Goal: Navigation & Orientation: Find specific page/section

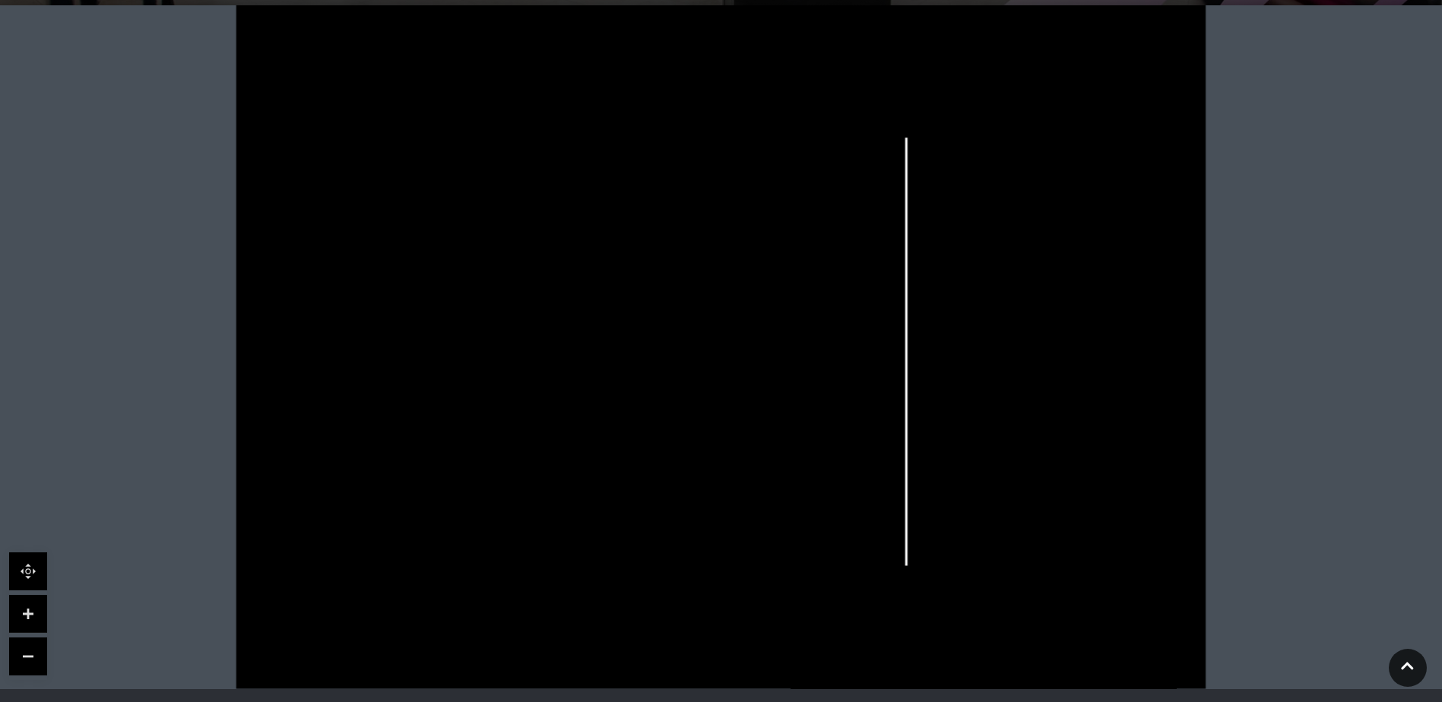
scroll to position [380, 0]
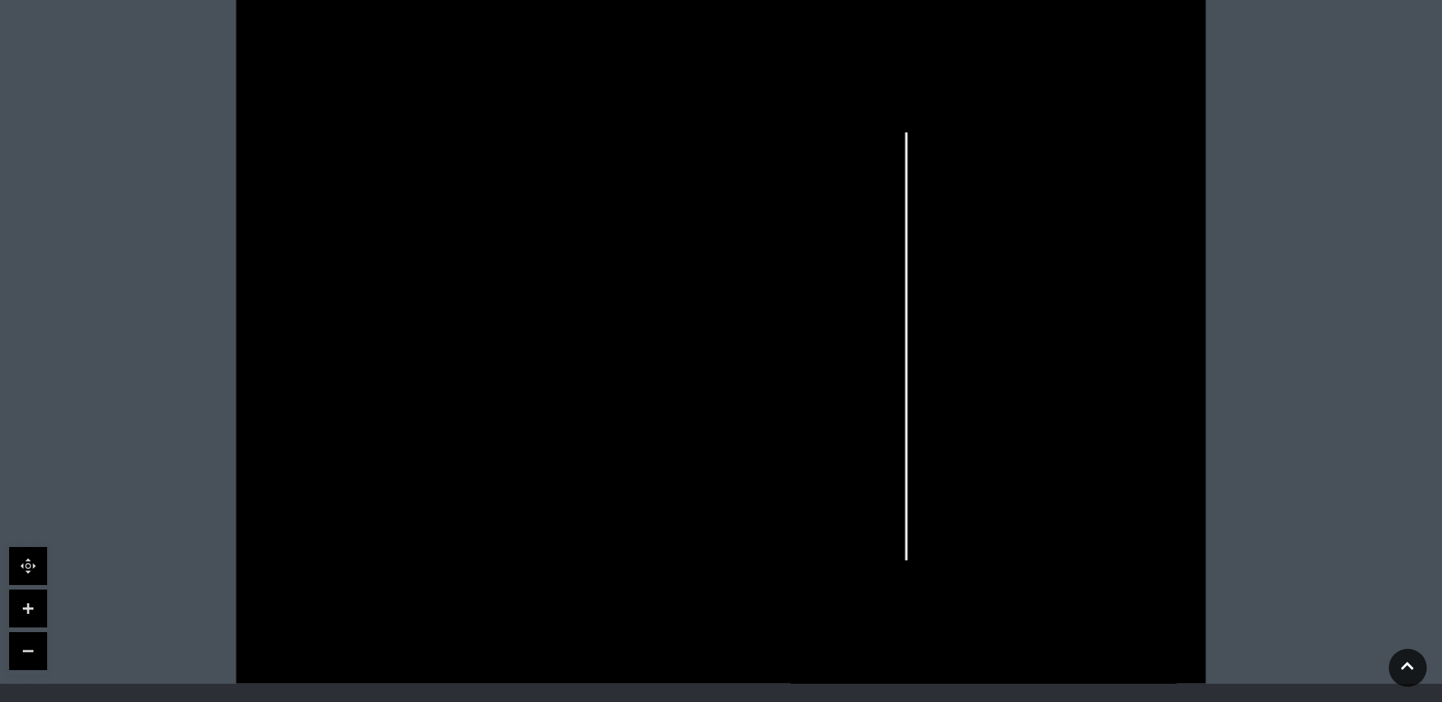
click at [38, 610] on link at bounding box center [28, 609] width 38 height 38
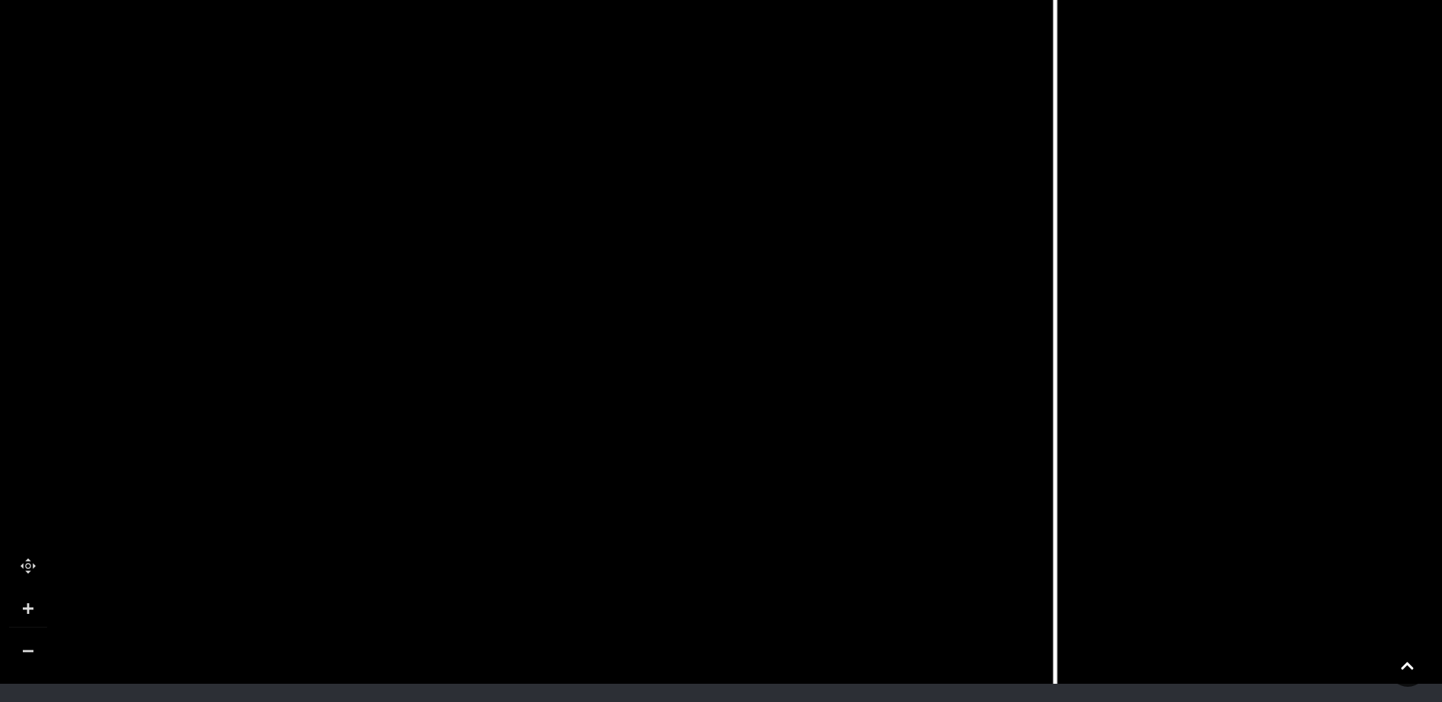
click at [38, 610] on link at bounding box center [28, 609] width 38 height 38
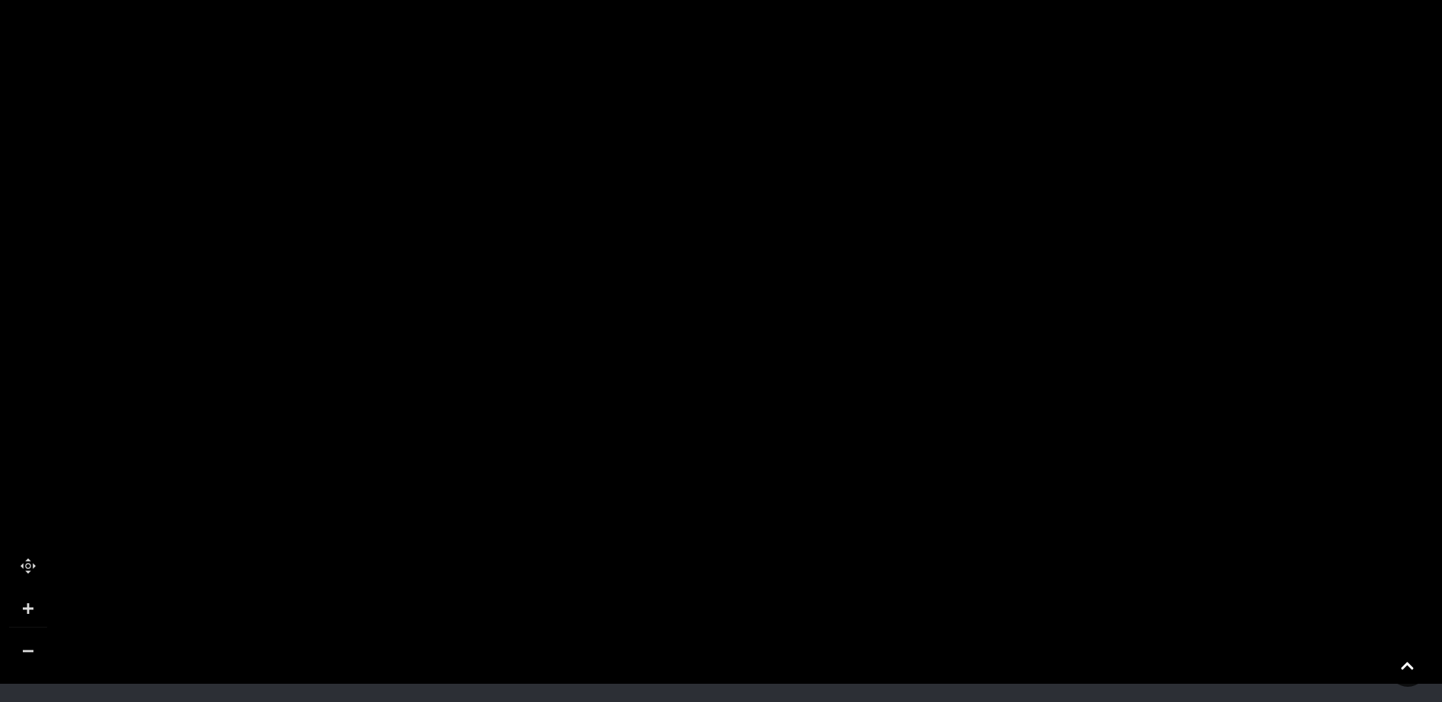
drag, startPoint x: 603, startPoint y: 410, endPoint x: 675, endPoint y: -65, distance: 481.2
click at [675, 0] on html "Skip to Navigation Skip to Content Toggle navigation .st5{fill:none;stroke:#FFF…" at bounding box center [721, 317] width 1442 height 1395
drag, startPoint x: 1111, startPoint y: 334, endPoint x: 1088, endPoint y: 278, distance: 61.0
drag, startPoint x: 704, startPoint y: 434, endPoint x: 728, endPoint y: 643, distance: 210.4
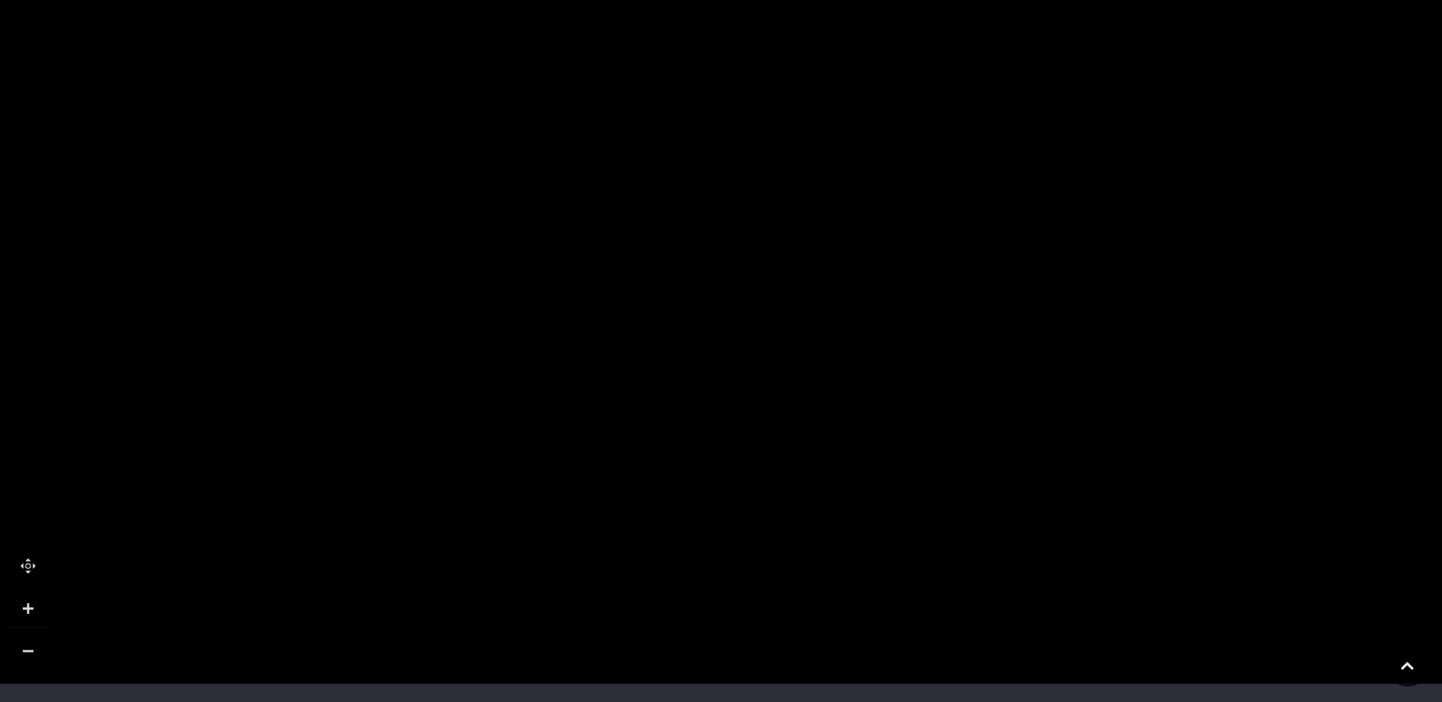
drag, startPoint x: 555, startPoint y: 350, endPoint x: 536, endPoint y: 552, distance: 202.3
drag, startPoint x: 573, startPoint y: 364, endPoint x: 549, endPoint y: 521, distance: 159.2
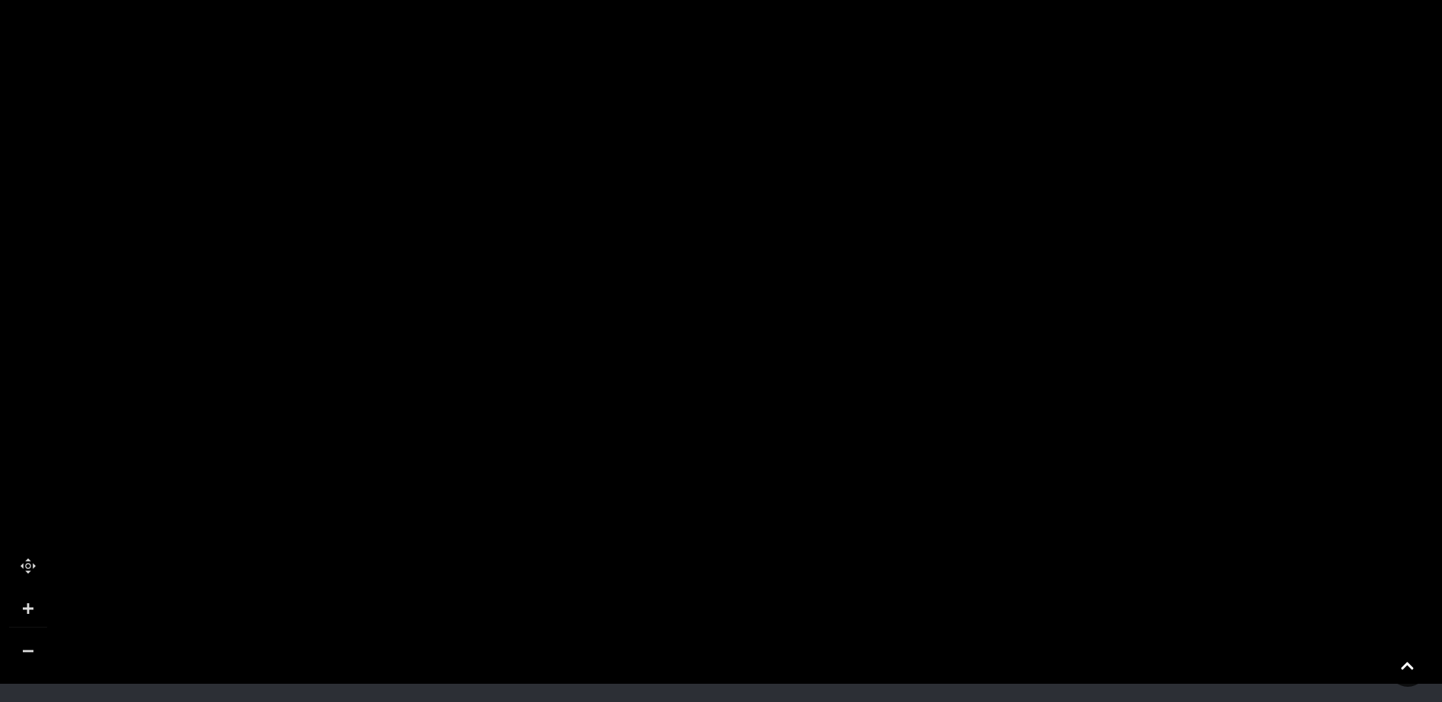
drag, startPoint x: 525, startPoint y: 342, endPoint x: 524, endPoint y: 480, distance: 137.6
drag, startPoint x: 526, startPoint y: 331, endPoint x: 978, endPoint y: 274, distance: 455.8
drag, startPoint x: 683, startPoint y: 207, endPoint x: 919, endPoint y: 280, distance: 246.4
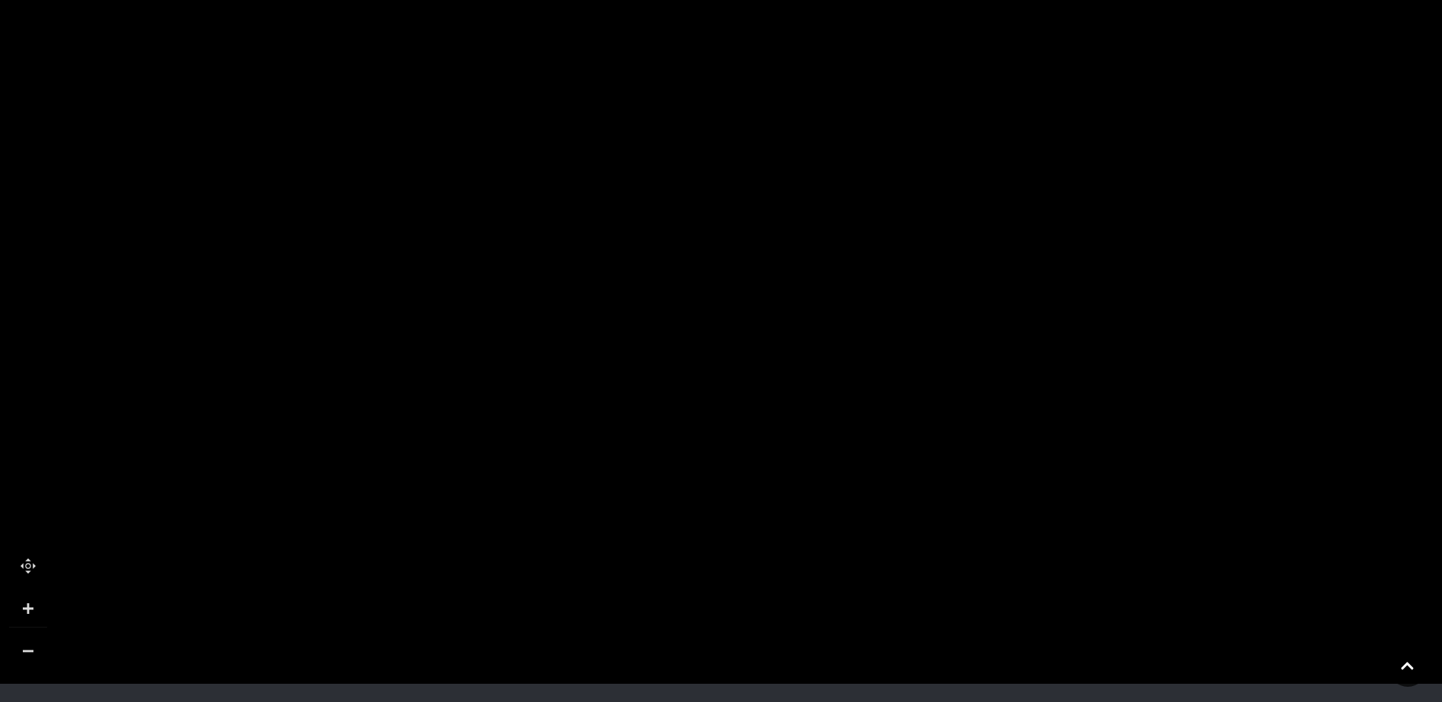
drag, startPoint x: 417, startPoint y: 366, endPoint x: 380, endPoint y: 9, distance: 358.3
click at [380, 9] on polygon at bounding box center [517, 659] width 1987 height 2301
drag, startPoint x: 632, startPoint y: 378, endPoint x: 617, endPoint y: 94, distance: 283.9
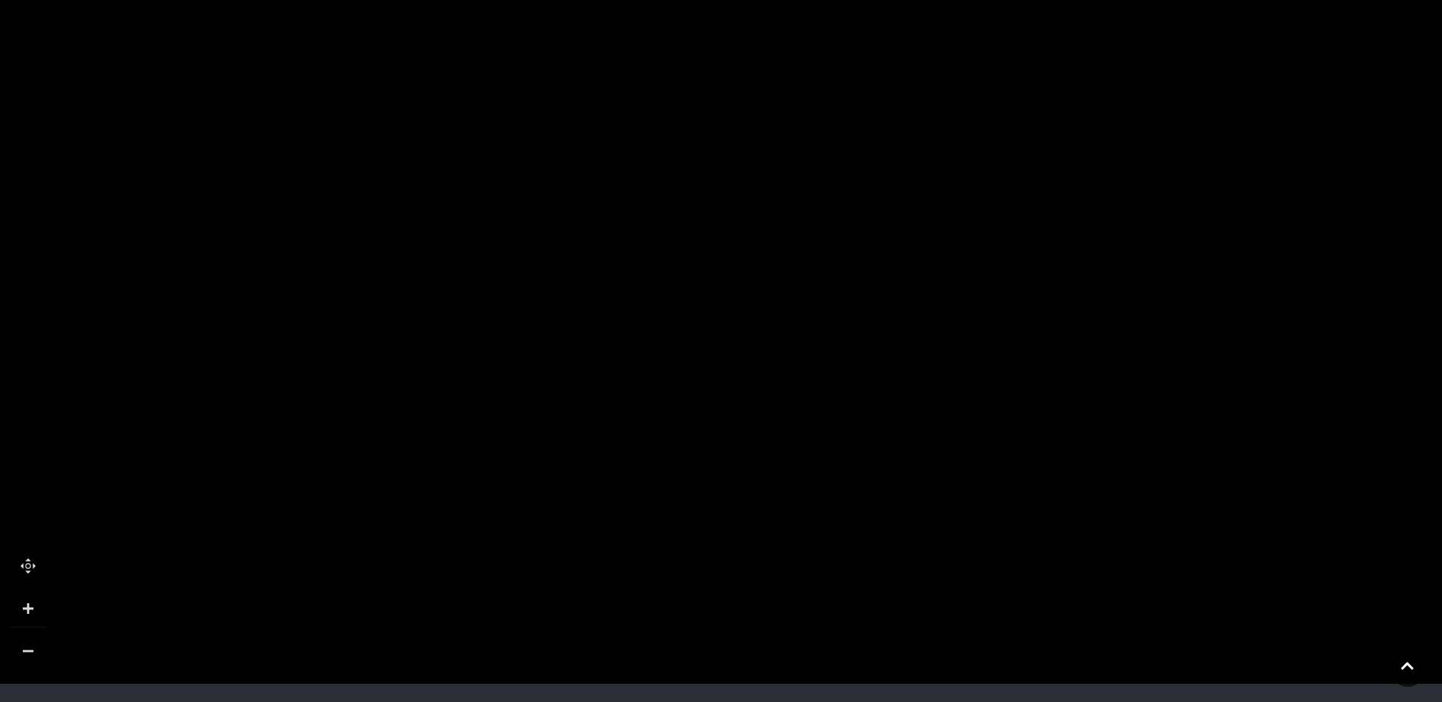
drag, startPoint x: 486, startPoint y: 543, endPoint x: 725, endPoint y: 406, distance: 276.1
click at [673, 405] on tspan "Flying Tiger" at bounding box center [673, 405] width 0 height 0
drag, startPoint x: 409, startPoint y: 347, endPoint x: 634, endPoint y: 347, distance: 225.0
click at [778, 293] on rect at bounding box center [860, 314] width 177 height 55
drag, startPoint x: 505, startPoint y: 474, endPoint x: 425, endPoint y: 171, distance: 313.6
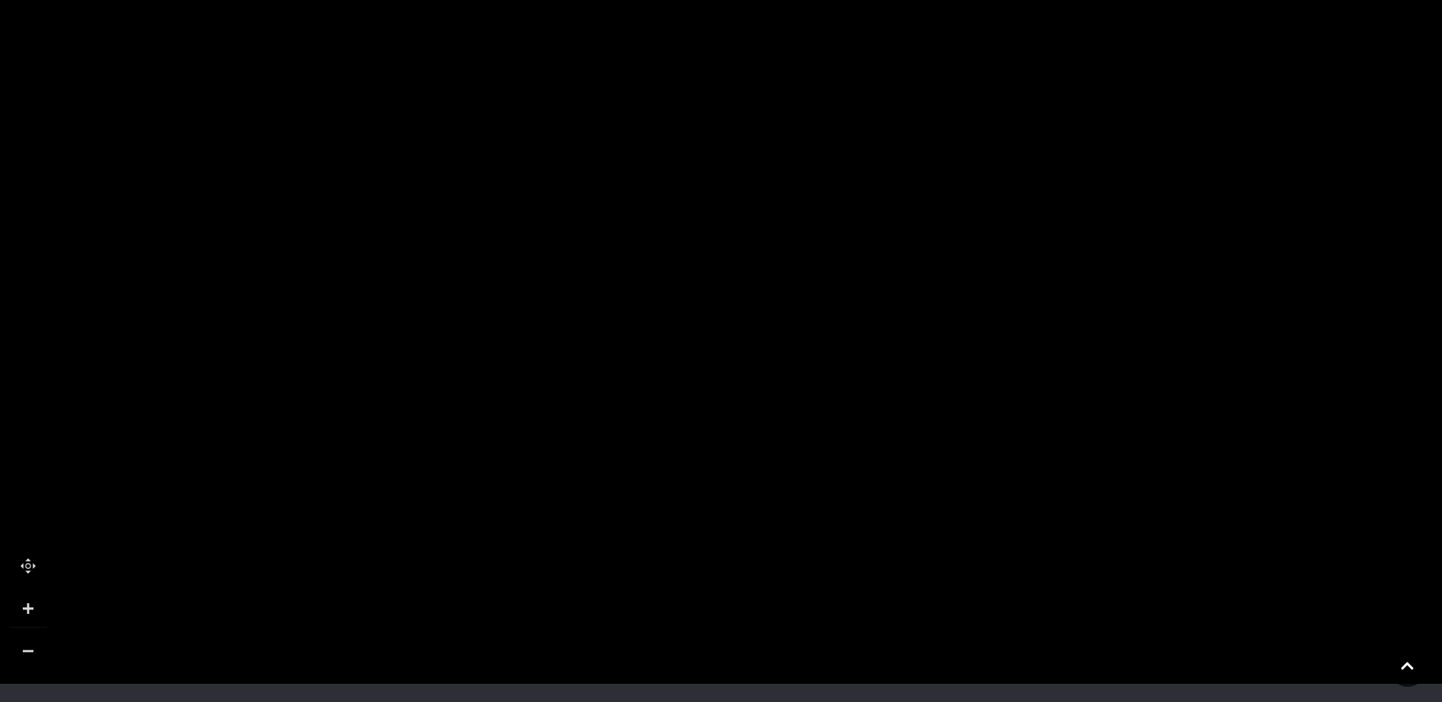
drag, startPoint x: 402, startPoint y: 531, endPoint x: 347, endPoint y: 152, distance: 382.5
drag, startPoint x: 597, startPoint y: 291, endPoint x: 713, endPoint y: 735, distance: 458.7
click at [713, 702] on html "Skip to Navigation Skip to Content Toggle navigation .st5{fill:none;stroke:#FFF…" at bounding box center [721, 317] width 1442 height 1395
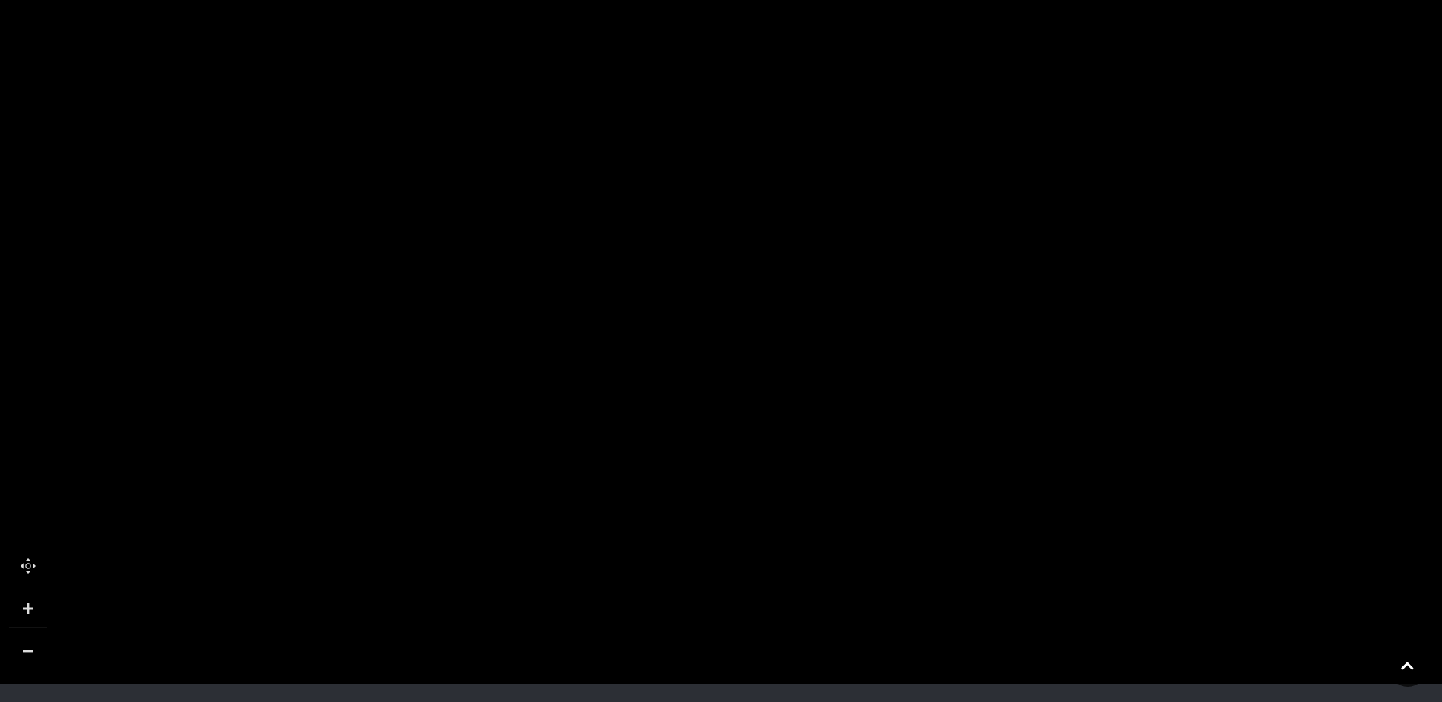
drag, startPoint x: 483, startPoint y: 394, endPoint x: 468, endPoint y: 578, distance: 184.5
click at [472, 674] on polygon at bounding box center [1086, 360] width 1987 height 2301
drag, startPoint x: 426, startPoint y: 495, endPoint x: 277, endPoint y: 613, distance: 189.9
click at [272, 627] on polygon at bounding box center [906, 549] width 1987 height 2301
drag, startPoint x: 588, startPoint y: 483, endPoint x: 516, endPoint y: 445, distance: 81.2
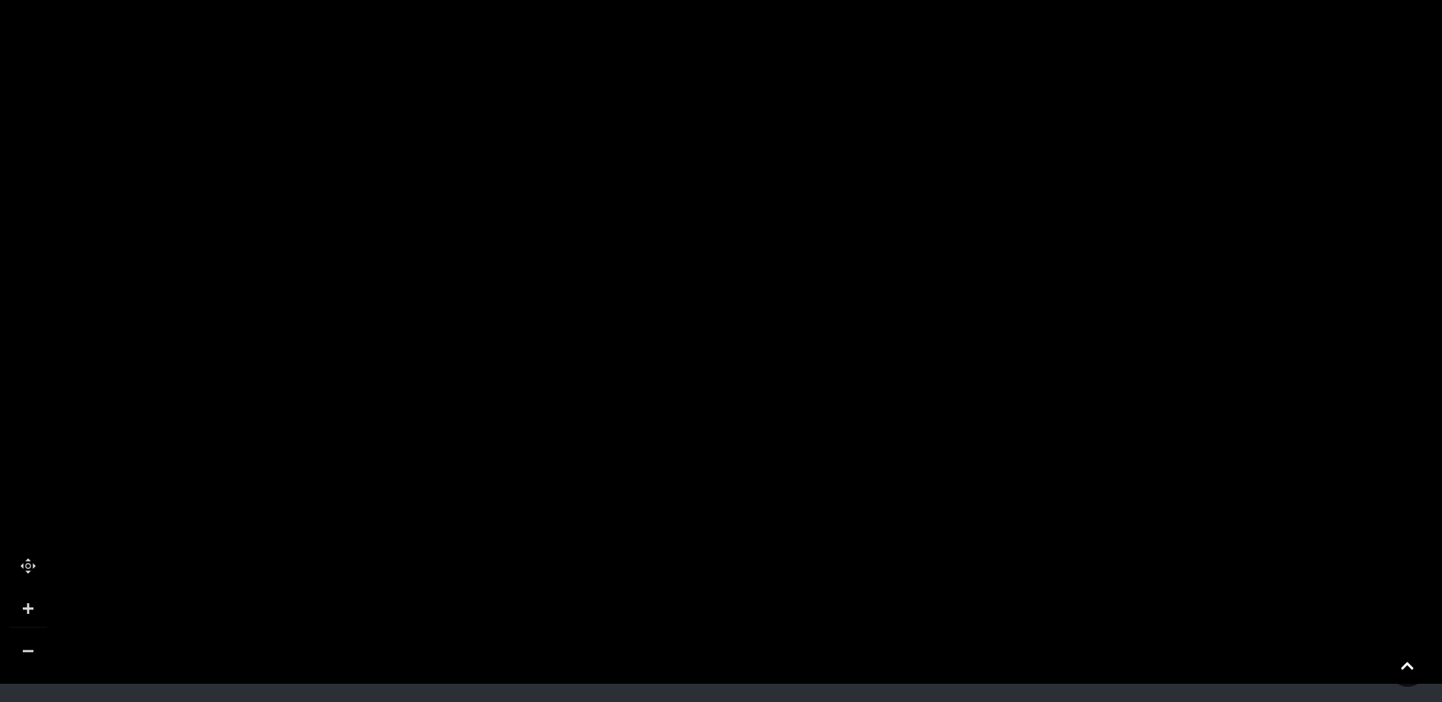
click at [516, 445] on polygon at bounding box center [823, 512] width 1987 height 2301
drag, startPoint x: 517, startPoint y: 445, endPoint x: 140, endPoint y: 480, distance: 378.5
click at [140, 480] on polygon at bounding box center [445, 546] width 1987 height 2301
drag, startPoint x: 217, startPoint y: 519, endPoint x: 479, endPoint y: 681, distance: 308.2
click at [520, 702] on html "Skip to Navigation Skip to Content Toggle navigation .st5{fill:none;stroke:#FFF…" at bounding box center [721, 317] width 1442 height 1395
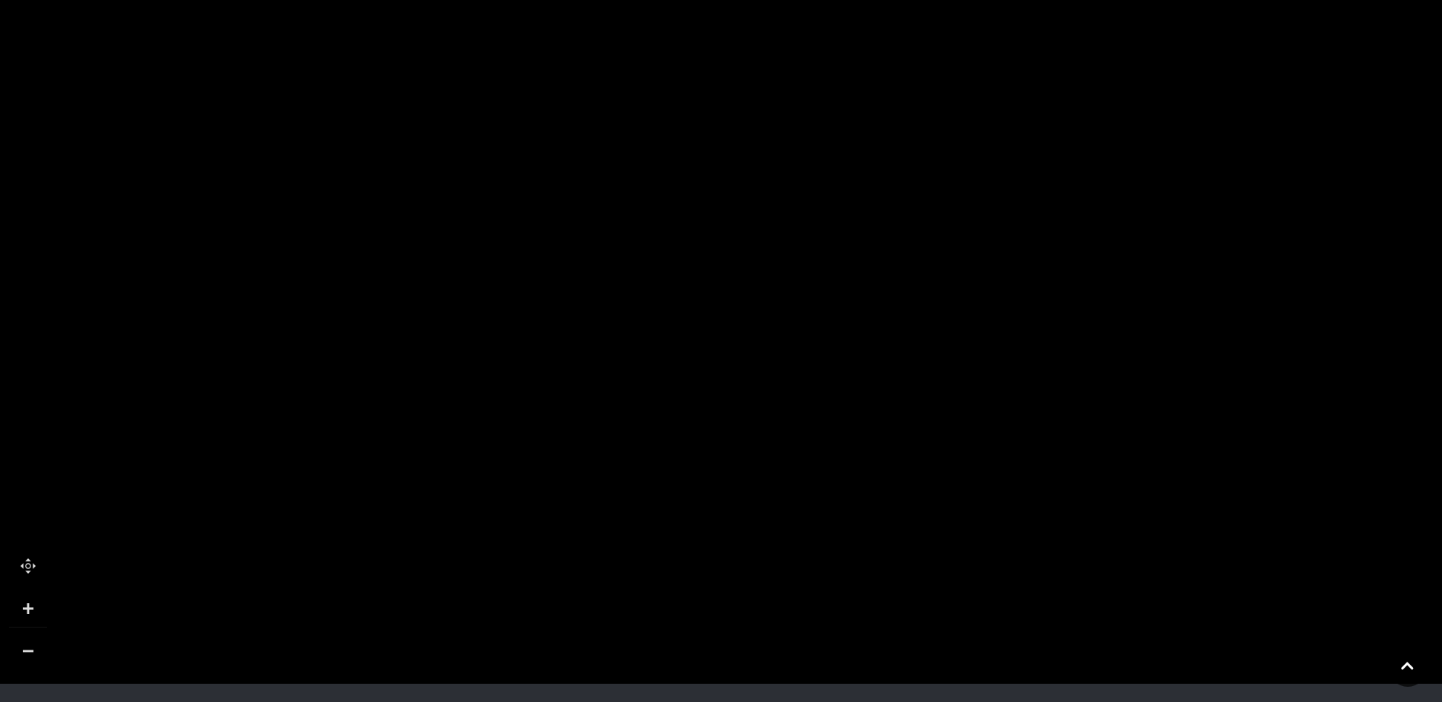
drag, startPoint x: 422, startPoint y: 190, endPoint x: 301, endPoint y: 622, distance: 449.0
click at [331, 702] on html "Skip to Navigation Skip to Content Toggle navigation .st5{fill:none;stroke:#FFF…" at bounding box center [721, 317] width 1442 height 1395
drag, startPoint x: 196, startPoint y: 341, endPoint x: 503, endPoint y: 482, distance: 338.0
drag, startPoint x: 431, startPoint y: 487, endPoint x: 237, endPoint y: 375, distance: 223.7
